Goal: Task Accomplishment & Management: Manage account settings

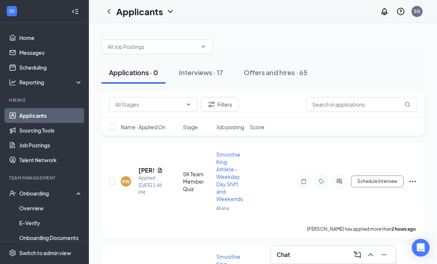
click at [414, 14] on div "SG" at bounding box center [417, 11] width 11 height 11
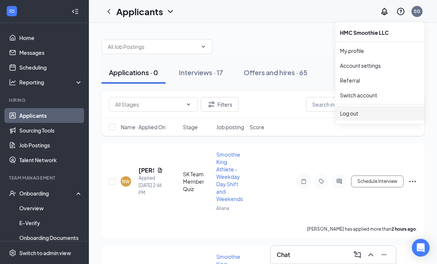
click at [353, 111] on div "Log out" at bounding box center [380, 113] width 80 height 7
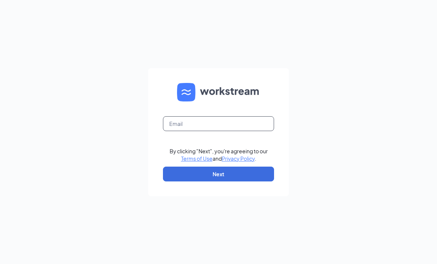
click at [237, 131] on input "text" at bounding box center [218, 123] width 111 height 15
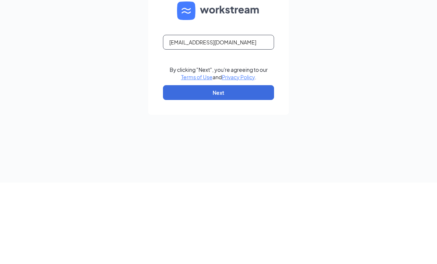
type input "Sk1905@smoothieking.com"
click at [256, 167] on button "Next" at bounding box center [218, 174] width 111 height 15
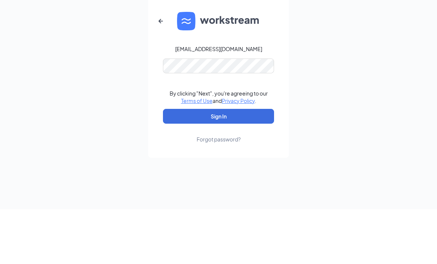
click at [256, 164] on button "Sign In" at bounding box center [218, 171] width 111 height 15
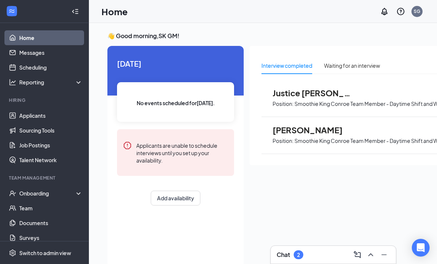
click at [44, 121] on link "Applicants" at bounding box center [50, 115] width 63 height 15
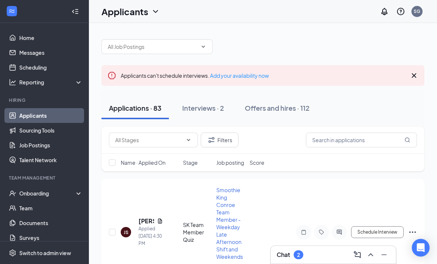
click at [369, 253] on icon "ChevronUp" at bounding box center [370, 254] width 9 height 9
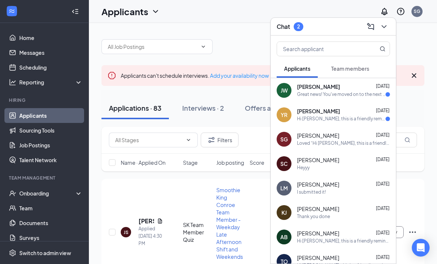
click at [367, 113] on div "Yunued Ramirez Sep 14" at bounding box center [343, 111] width 93 height 7
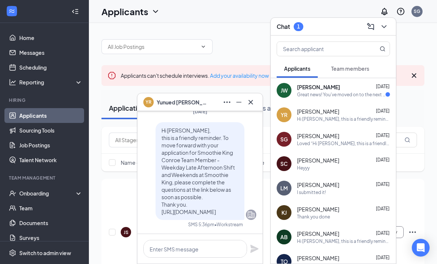
click at [369, 91] on div "Great news! You've moved on to the next stage of the application. We have a few…" at bounding box center [341, 94] width 89 height 6
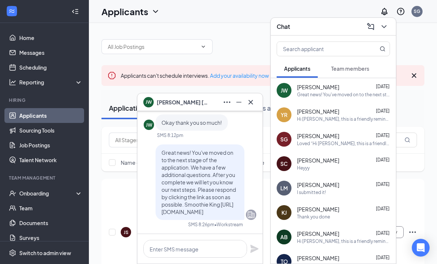
click at [252, 105] on icon "Cross" at bounding box center [250, 102] width 9 height 9
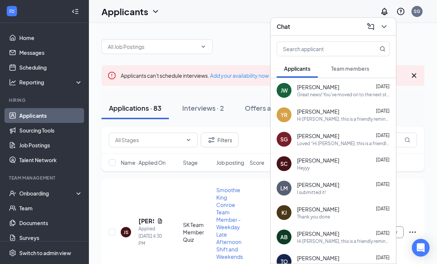
click at [383, 26] on icon "ChevronDown" at bounding box center [384, 26] width 5 height 3
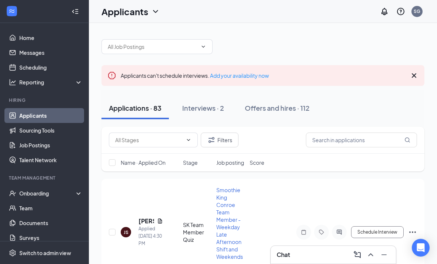
click at [215, 107] on div "Interviews · 2" at bounding box center [203, 107] width 42 height 9
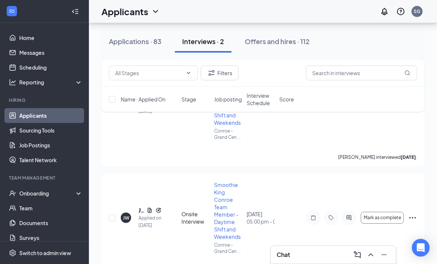
scroll to position [128, 0]
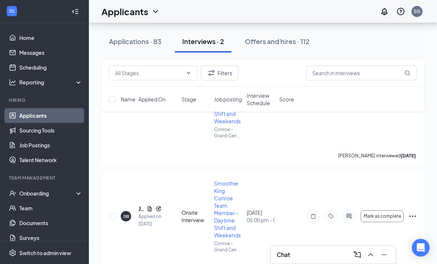
click at [136, 210] on div "JW Justice Walton Applied on Sep 2" at bounding box center [149, 216] width 56 height 23
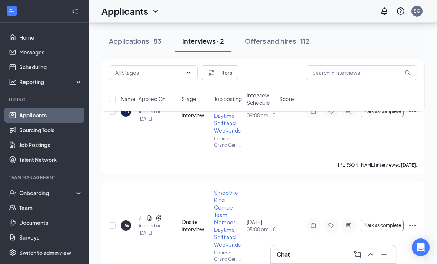
click at [374, 229] on button "Mark as complete" at bounding box center [382, 226] width 43 height 12
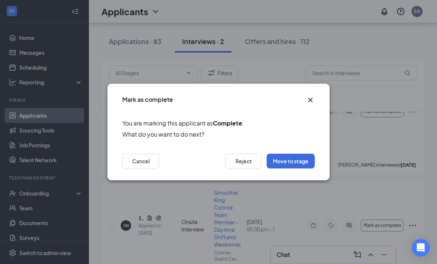
click at [300, 169] on button "Move to stage" at bounding box center [291, 161] width 48 height 15
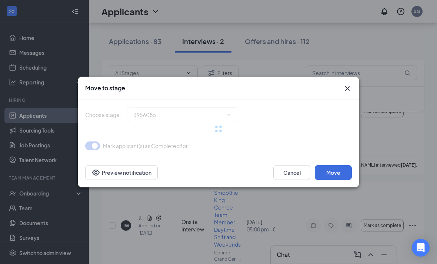
type input "Hiring Complete (final stage)"
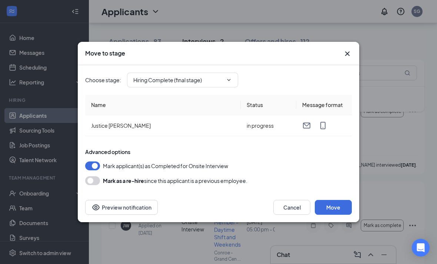
click at [331, 215] on button "Move" at bounding box center [333, 207] width 37 height 15
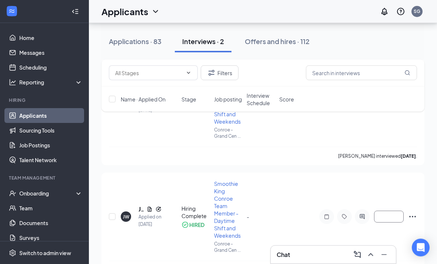
scroll to position [128, 0]
click at [53, 194] on div "Onboarding" at bounding box center [47, 193] width 57 height 7
click at [48, 210] on link "Overview" at bounding box center [50, 208] width 63 height 15
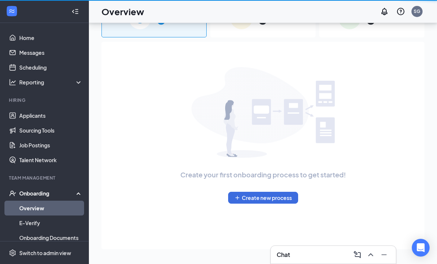
scroll to position [57, 0]
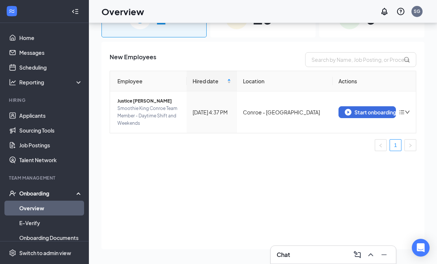
click at [354, 109] on div "Start onboarding" at bounding box center [367, 112] width 45 height 7
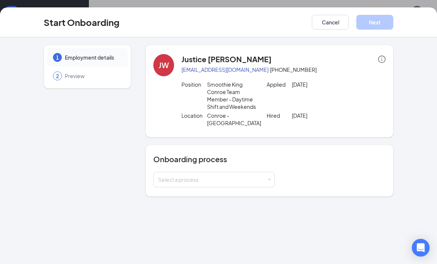
click at [213, 183] on div "Select a process" at bounding box center [212, 179] width 109 height 7
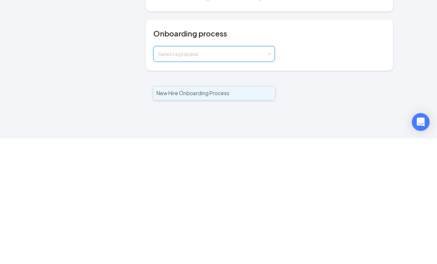
click at [217, 216] on span "New Hire Onboarding Process" at bounding box center [192, 219] width 73 height 7
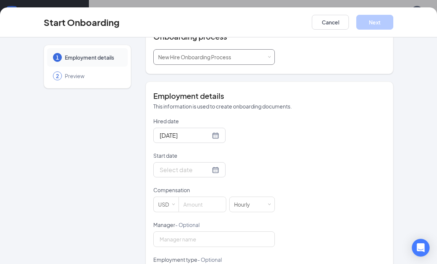
scroll to position [127, 0]
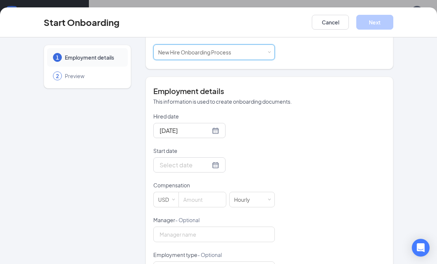
click at [207, 163] on div at bounding box center [190, 164] width 60 height 9
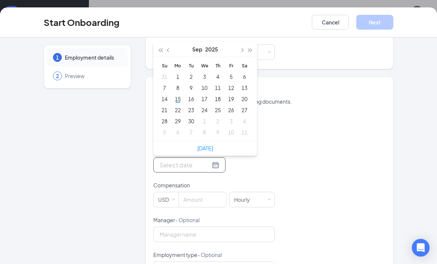
type input "Sep 17, 2025"
click at [204, 98] on div "17" at bounding box center [204, 98] width 9 height 9
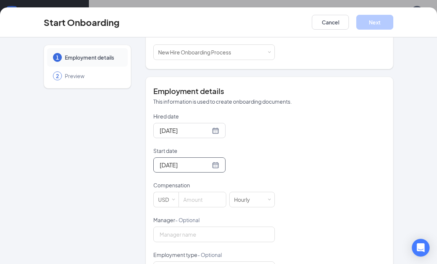
click at [203, 200] on input at bounding box center [202, 199] width 47 height 15
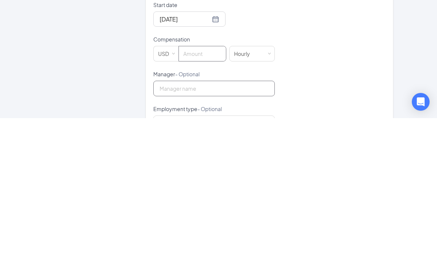
click at [243, 227] on input "Manager - Optional" at bounding box center [213, 235] width 121 height 16
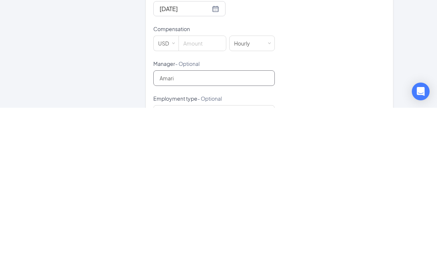
type input "Amari"
click at [202, 192] on input at bounding box center [202, 199] width 47 height 15
type input "12"
click at [353, 113] on div "Hired date Sep 15, 2025 Start date Sep 17, 2025 Sep 2025 Su Mo Tu We Th Fr Sa 3…" at bounding box center [269, 234] width 232 height 242
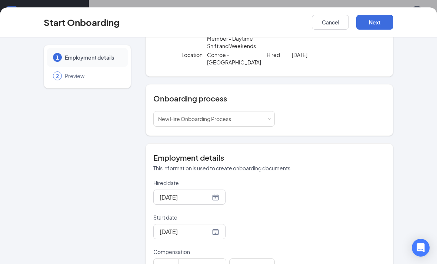
click at [373, 24] on button "Next" at bounding box center [374, 22] width 37 height 15
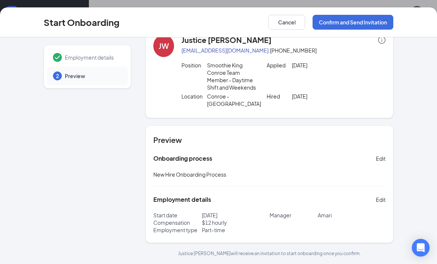
scroll to position [19, 0]
click at [374, 26] on button "Confirm and Send Invitation" at bounding box center [353, 22] width 81 height 15
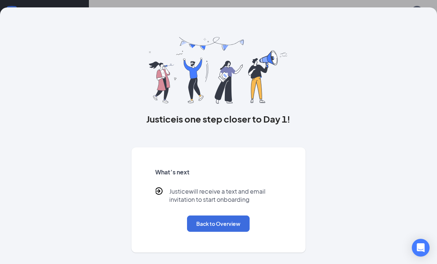
scroll to position [0, 0]
click at [236, 221] on button "Back to Overview" at bounding box center [218, 224] width 63 height 16
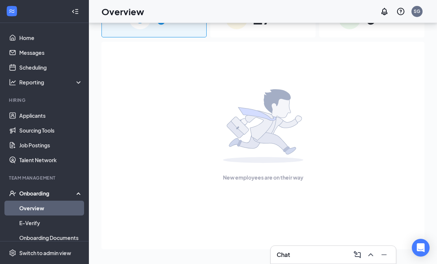
click at [24, 108] on link "Applicants" at bounding box center [50, 115] width 63 height 15
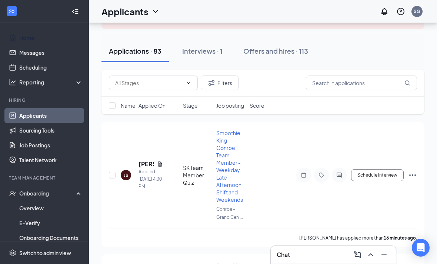
click at [49, 35] on link "Home" at bounding box center [50, 37] width 63 height 15
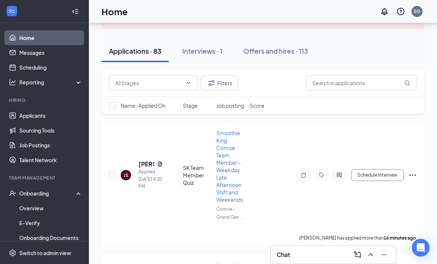
scroll to position [39, 0]
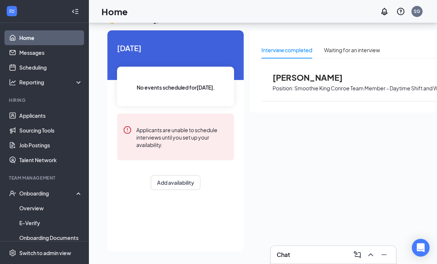
click at [178, 175] on button "Add availability" at bounding box center [176, 182] width 50 height 15
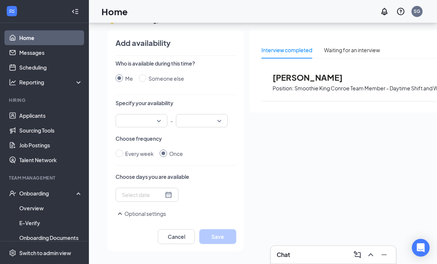
click at [157, 114] on input "search" at bounding box center [139, 120] width 38 height 13
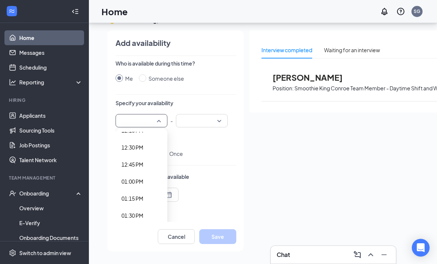
scroll to position [849, 0]
click at [133, 173] on span "01:00 PM" at bounding box center [132, 177] width 22 height 8
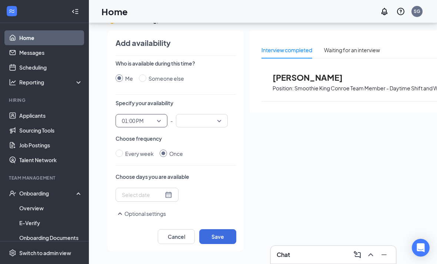
click at [217, 114] on input "search" at bounding box center [199, 120] width 38 height 13
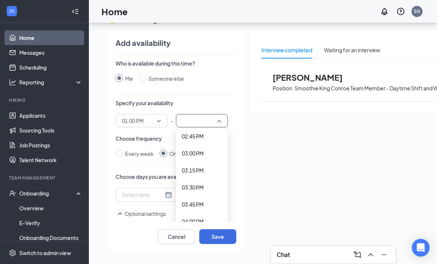
scroll to position [1009, 0]
click at [200, 217] on span "04:00 PM" at bounding box center [193, 221] width 22 height 8
click at [165, 191] on div at bounding box center [147, 195] width 50 height 8
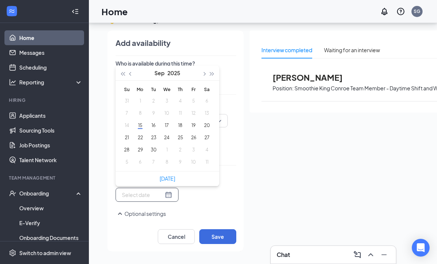
click at [178, 121] on button "18" at bounding box center [180, 125] width 14 height 8
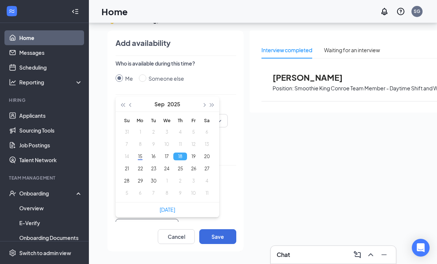
click at [179, 165] on button "25" at bounding box center [180, 169] width 14 height 8
click at [192, 165] on button "26" at bounding box center [194, 169] width 14 height 8
click at [154, 165] on button "23" at bounding box center [154, 169] width 14 height 8
type input "2025-09-23"
click at [221, 238] on button "Save" at bounding box center [217, 236] width 37 height 15
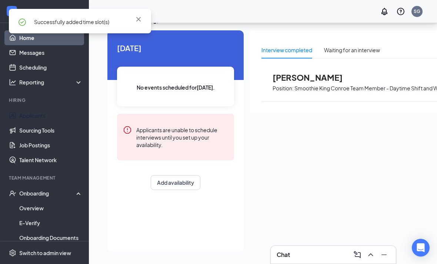
click at [53, 108] on link "Applicants" at bounding box center [50, 115] width 63 height 15
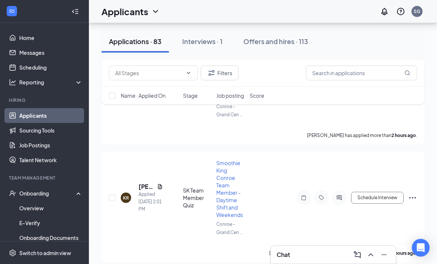
scroll to position [394, 0]
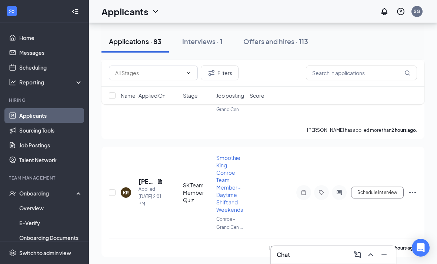
click at [377, 188] on button "Schedule Interview" at bounding box center [377, 193] width 53 height 12
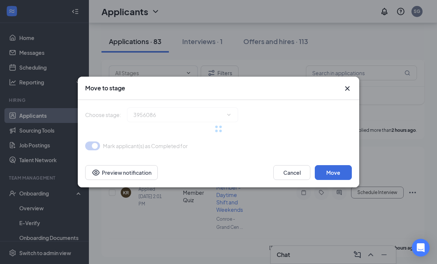
type input "Onsite Interview (next stage)"
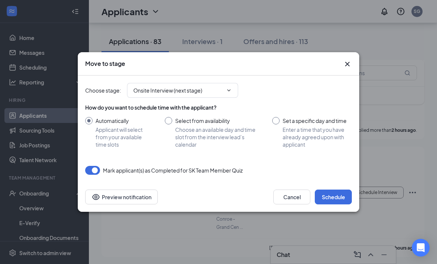
click at [337, 204] on button "Schedule" at bounding box center [333, 197] width 37 height 15
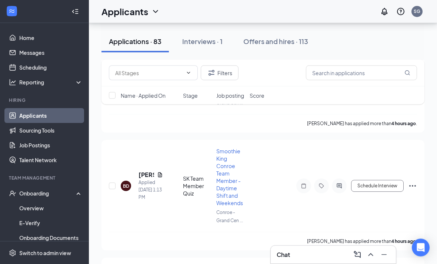
scroll to position [788, 0]
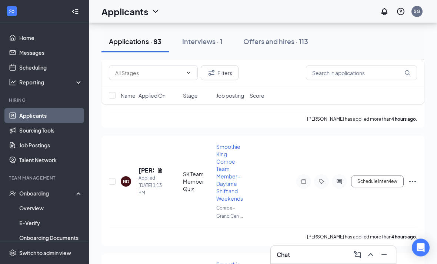
click at [382, 176] on button "Schedule Interview" at bounding box center [377, 182] width 53 height 12
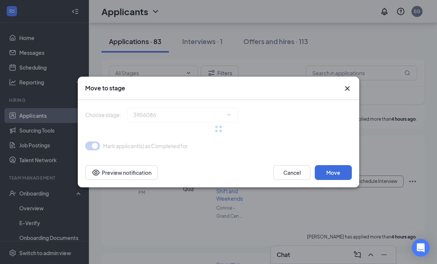
type input "Onsite Interview (next stage)"
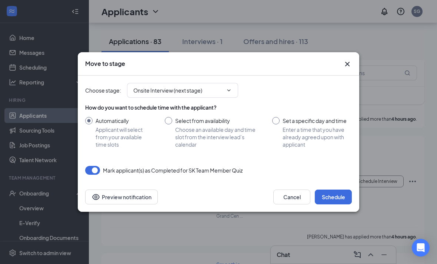
click at [339, 204] on button "Schedule" at bounding box center [333, 197] width 37 height 15
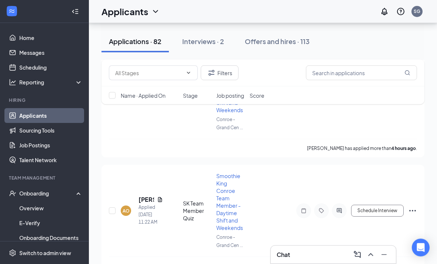
scroll to position [1162, 0]
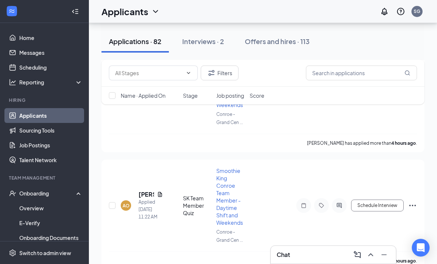
click at [383, 200] on button "Schedule Interview" at bounding box center [377, 206] width 53 height 12
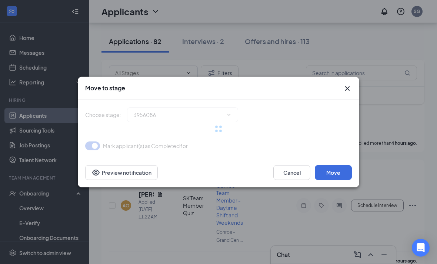
type input "Onsite Interview (next stage)"
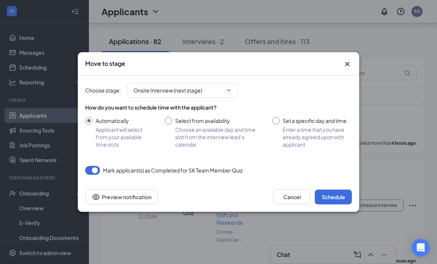
click at [334, 204] on button "Schedule" at bounding box center [333, 197] width 37 height 15
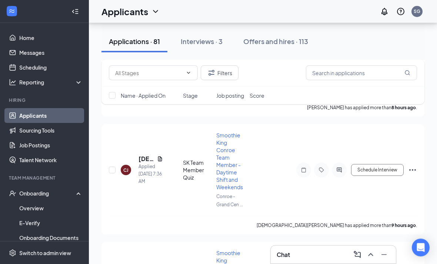
scroll to position [1331, 0]
click at [376, 164] on button "Schedule Interview" at bounding box center [377, 170] width 53 height 12
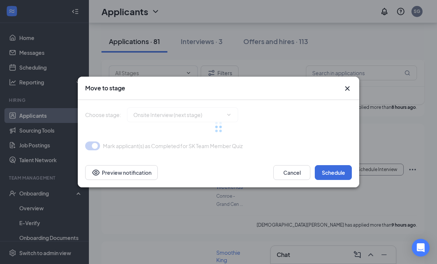
type input "Onsite Interview (next stage)"
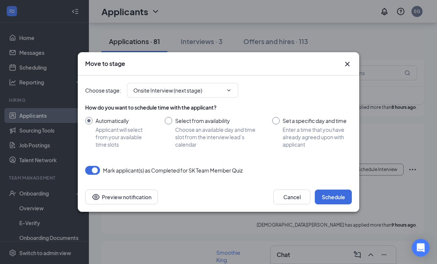
click at [336, 204] on button "Schedule" at bounding box center [333, 197] width 37 height 15
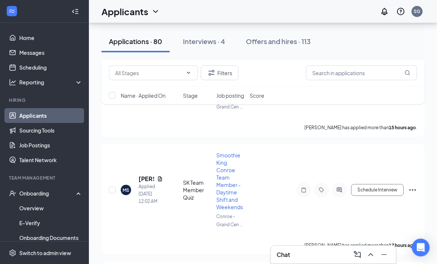
click at [374, 184] on button "Schedule Interview" at bounding box center [377, 190] width 53 height 12
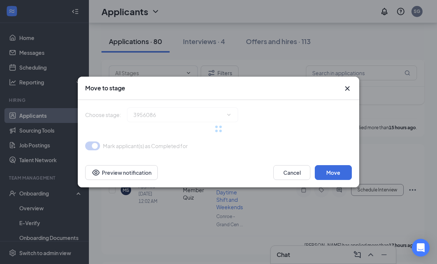
type input "Onsite Interview (next stage)"
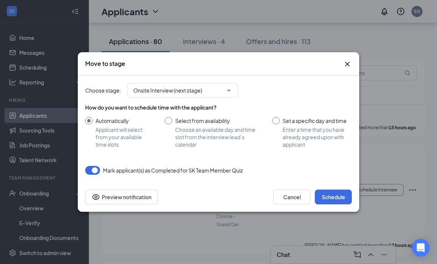
click at [339, 204] on button "Schedule" at bounding box center [333, 197] width 37 height 15
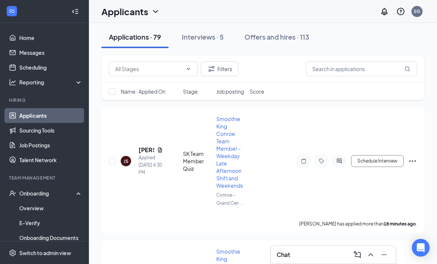
scroll to position [0, 0]
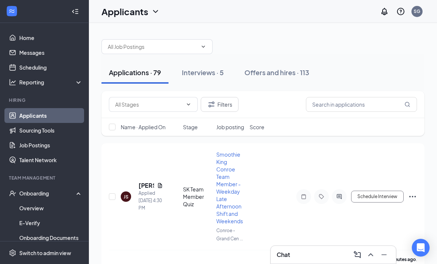
click at [412, 197] on icon "Ellipses" at bounding box center [412, 196] width 9 height 9
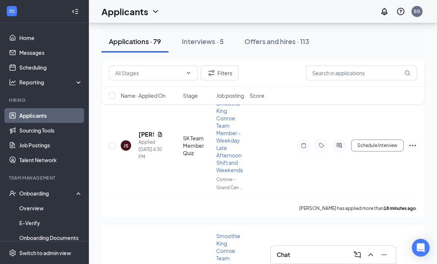
scroll to position [53, 0]
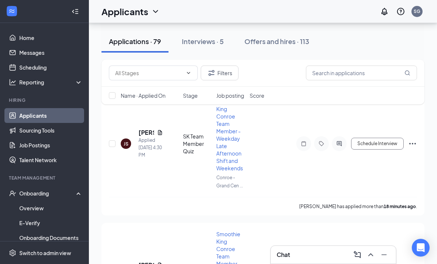
click at [412, 140] on icon "Ellipses" at bounding box center [412, 143] width 9 height 9
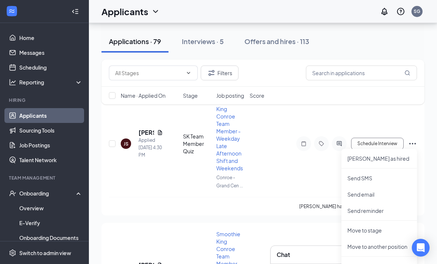
click at [355, 263] on p "Reject" at bounding box center [379, 266] width 64 height 7
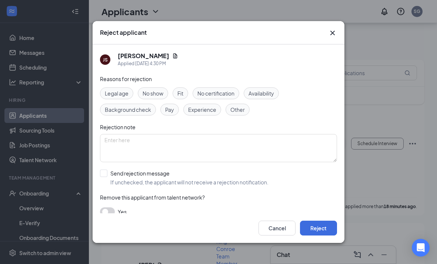
click at [241, 114] on span "Other" at bounding box center [237, 110] width 14 height 8
click at [105, 177] on input "Send rejection message If unchecked, the applicant will not receive a rejection…" at bounding box center [184, 178] width 169 height 16
checkbox input "true"
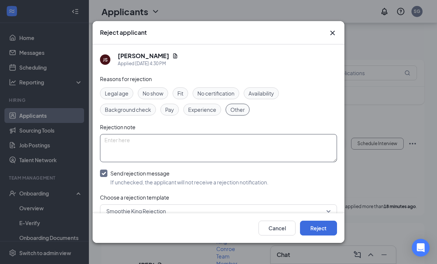
click at [169, 151] on textarea at bounding box center [218, 148] width 237 height 28
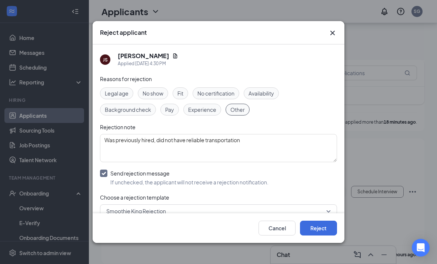
scroll to position [0, 0]
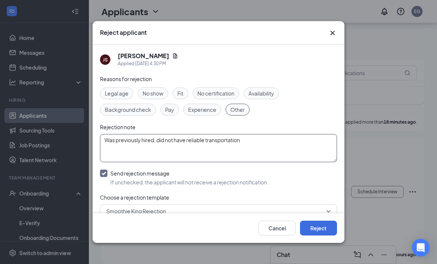
type textarea "Was previously hired, did not have reliable transportation"
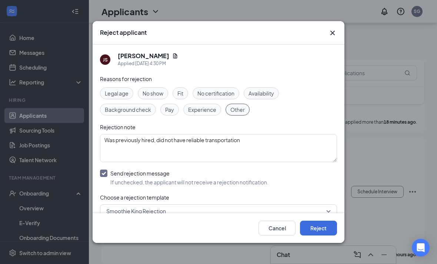
click at [311, 236] on button "Reject" at bounding box center [318, 228] width 37 height 15
